Goal: Task Accomplishment & Management: Use online tool/utility

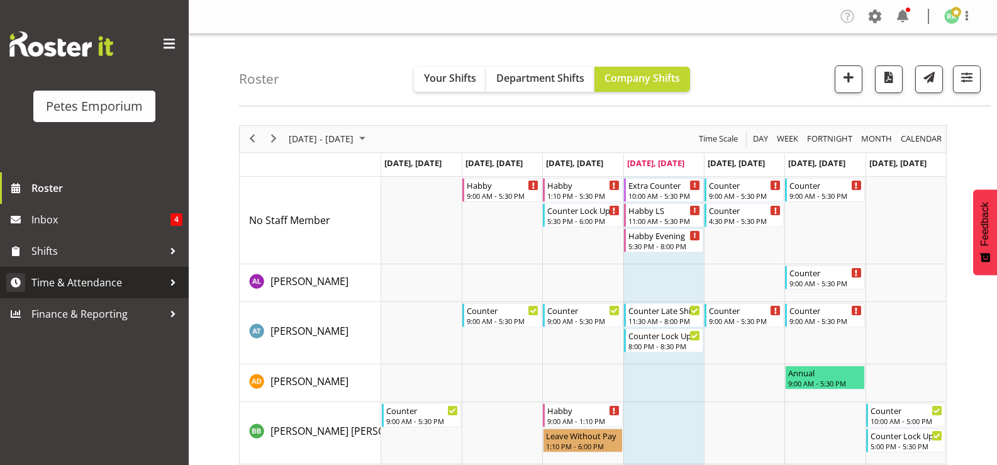
click at [105, 288] on span "Time & Attendance" at bounding box center [97, 282] width 132 height 19
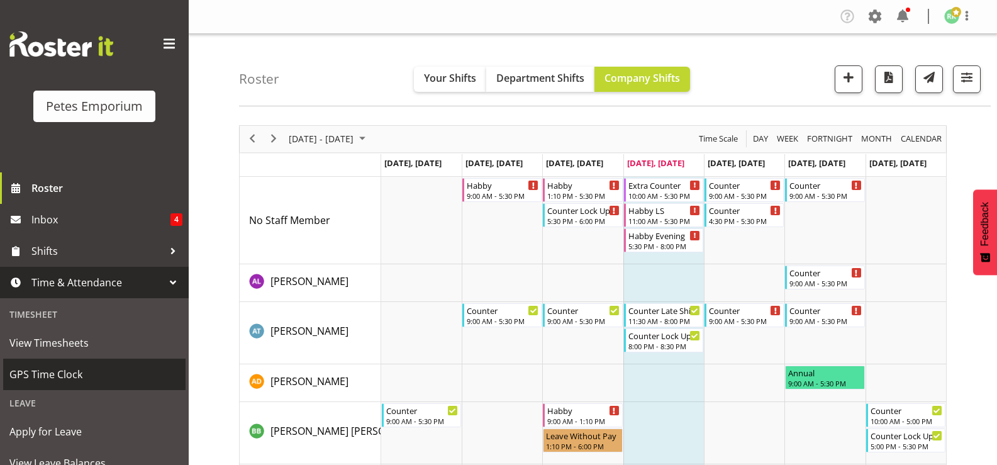
click at [74, 369] on span "GPS Time Clock" at bounding box center [94, 374] width 170 height 19
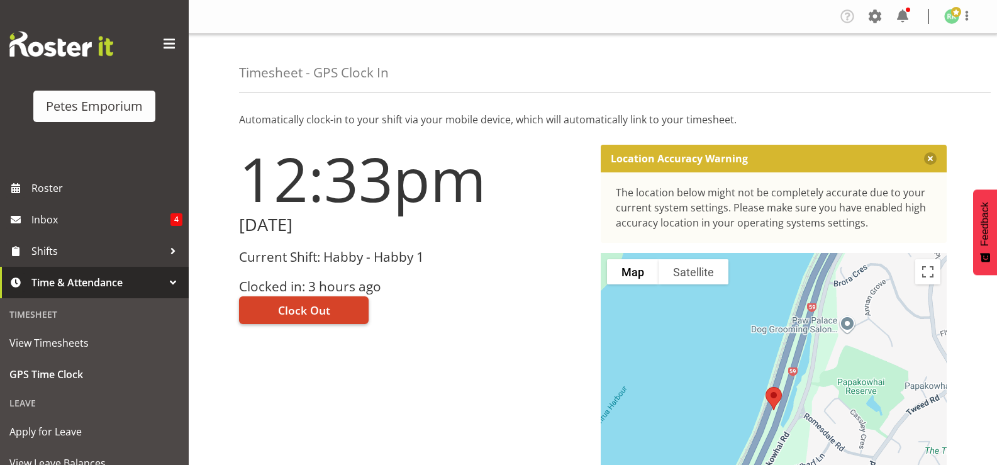
click at [323, 304] on span "Clock Out" at bounding box center [304, 310] width 52 height 16
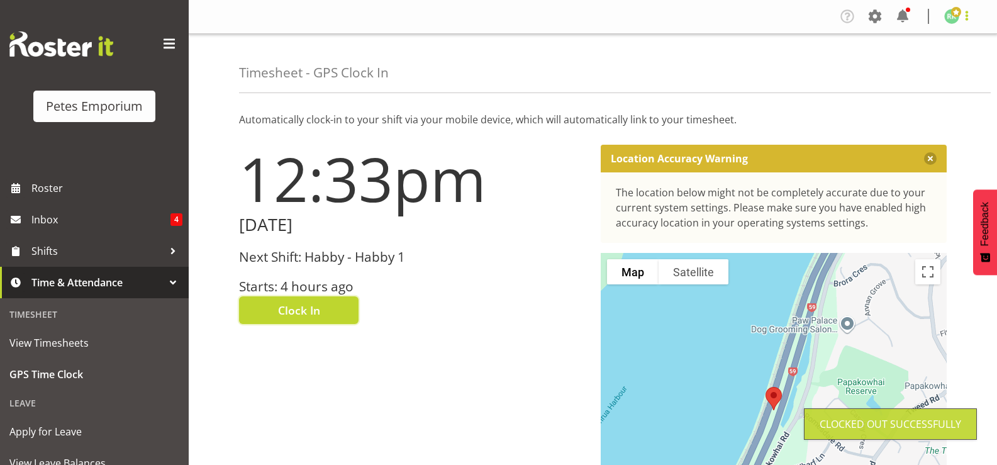
click at [966, 10] on span at bounding box center [966, 15] width 15 height 15
click at [906, 77] on link "Log Out" at bounding box center [913, 66] width 121 height 23
